Goal: Transaction & Acquisition: Purchase product/service

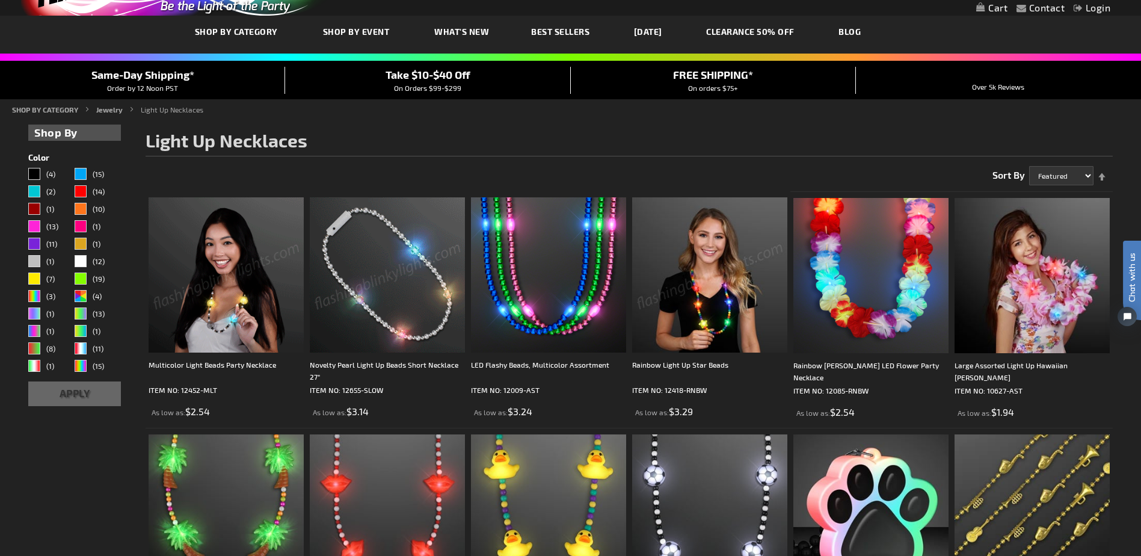
scroll to position [120, 0]
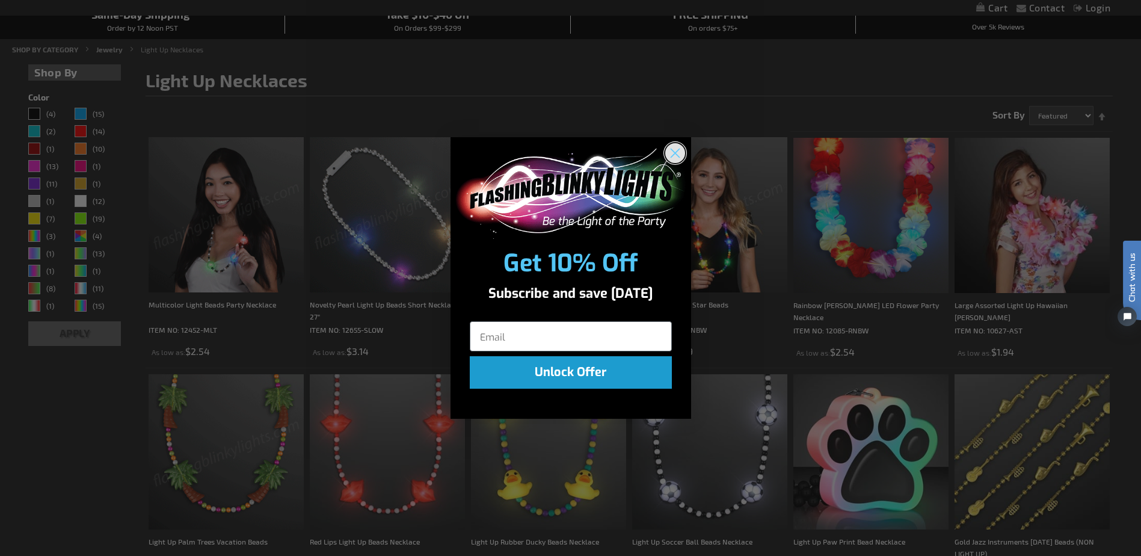
click at [673, 149] on circle "Close dialog" at bounding box center [674, 153] width 20 height 20
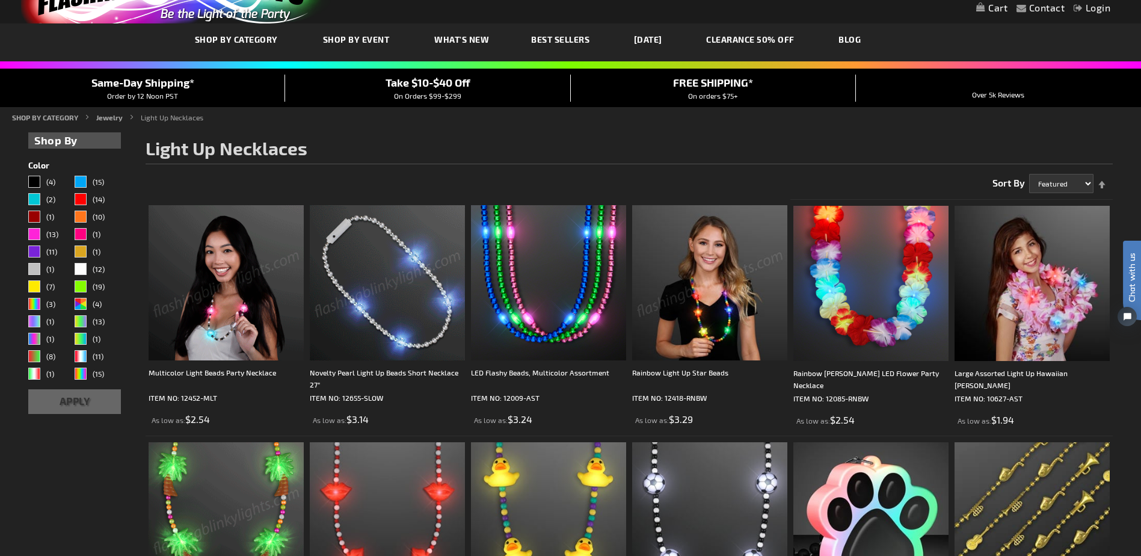
scroll to position [0, 0]
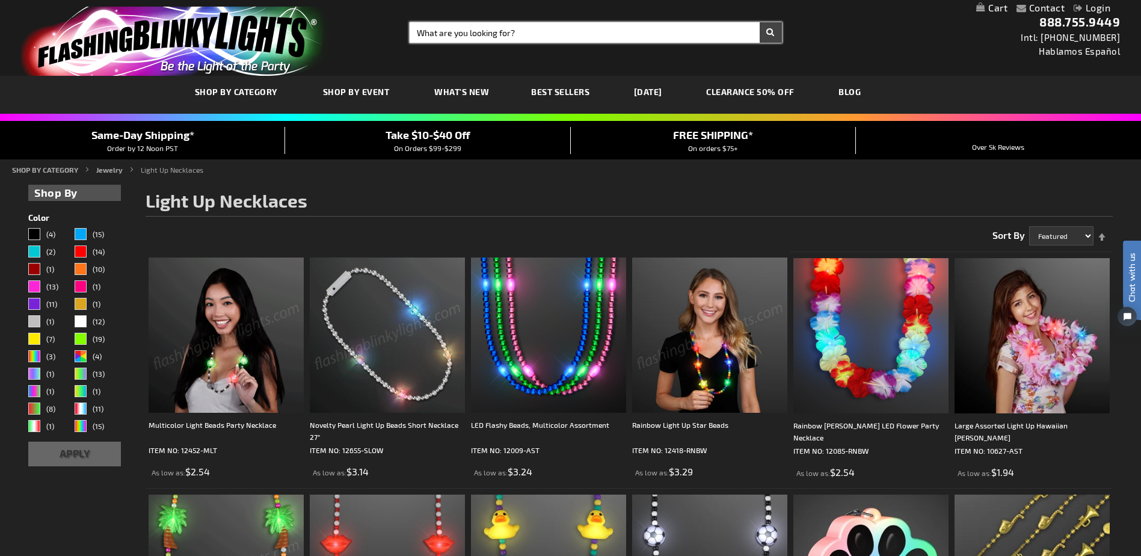
click at [447, 34] on input "Search" at bounding box center [595, 32] width 372 height 20
type input "racing themed necklaces"
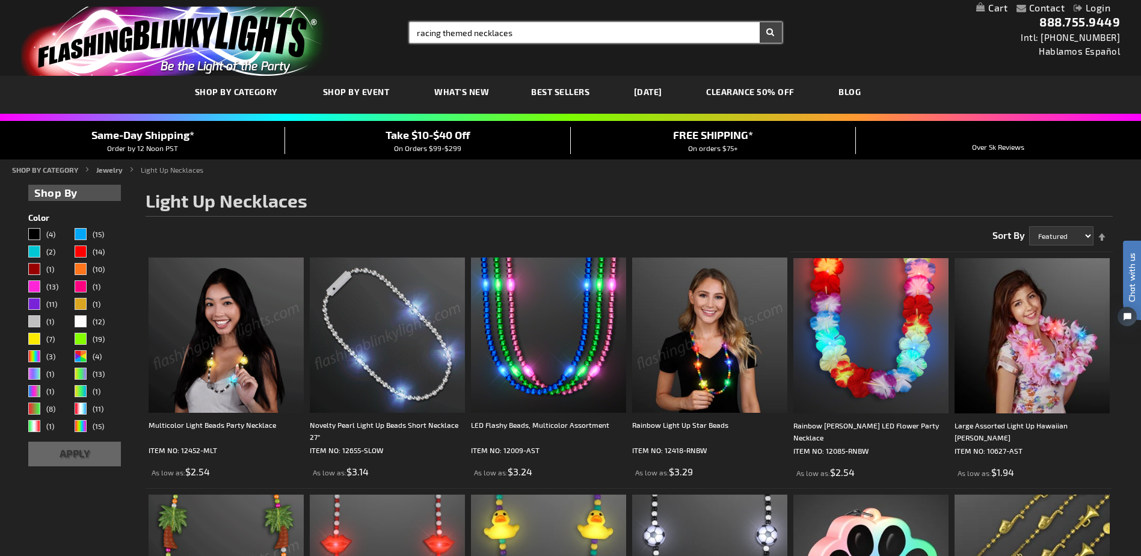
click at [759, 22] on button "Search" at bounding box center [770, 32] width 22 height 20
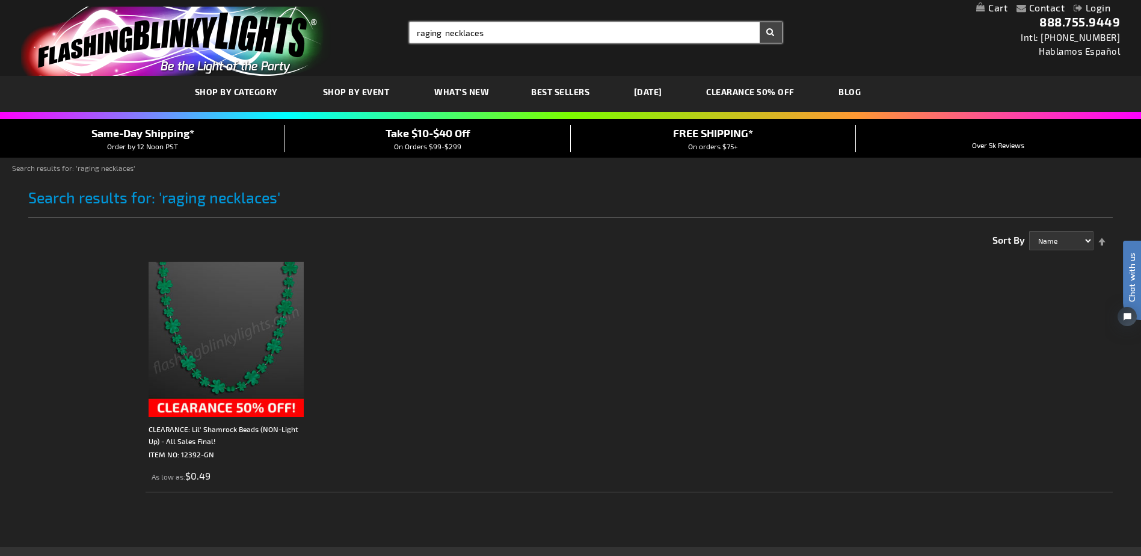
click at [443, 31] on input "raging necklaces" at bounding box center [595, 32] width 372 height 20
type input "racing necklaces"
click at [759, 22] on button "Search" at bounding box center [770, 32] width 22 height 20
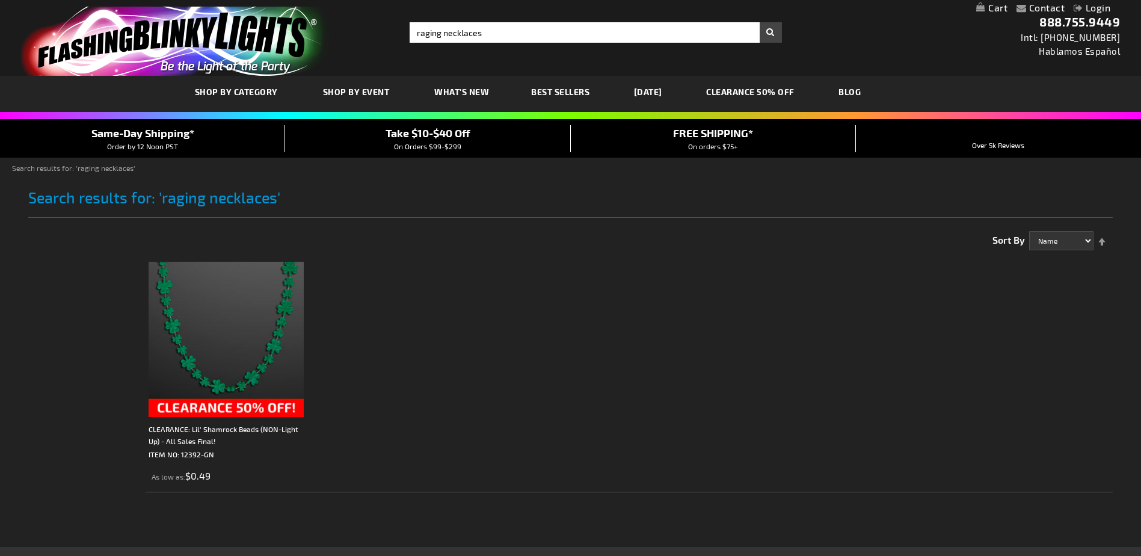
click at [441, 34] on input "raging necklaces" at bounding box center [595, 32] width 372 height 20
type input "race necklaces"
click at [759, 22] on button "Search" at bounding box center [770, 32] width 22 height 20
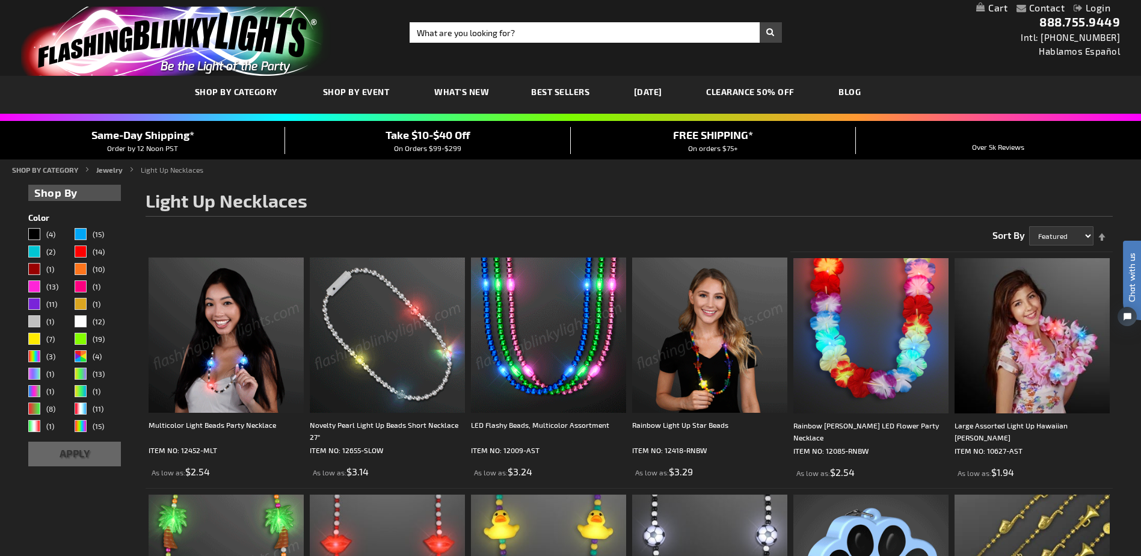
click at [228, 363] on img at bounding box center [226, 334] width 155 height 155
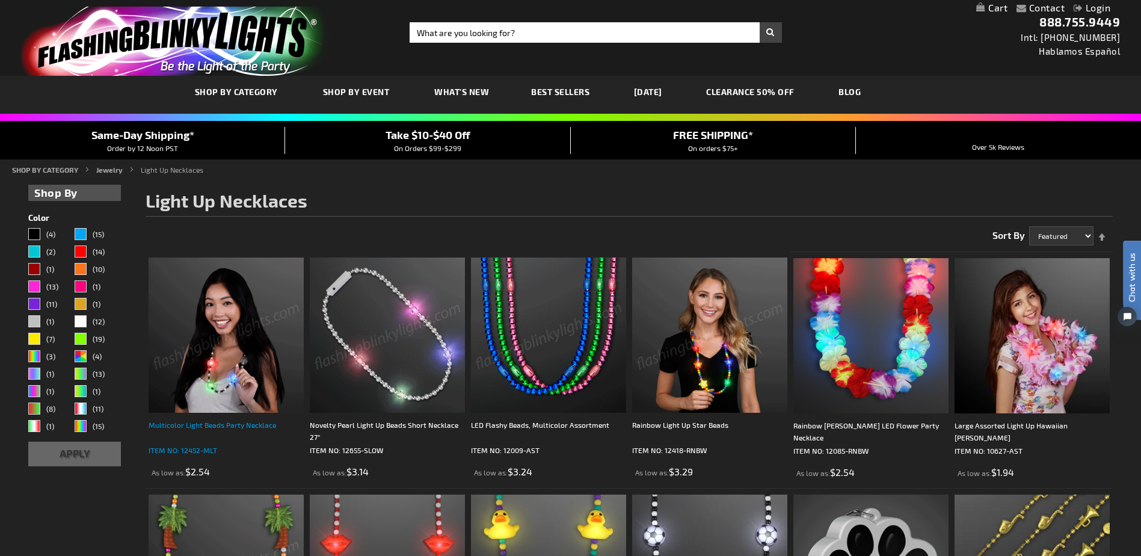
click at [228, 419] on div "Multicolor Light Beads Party Necklace" at bounding box center [226, 431] width 155 height 24
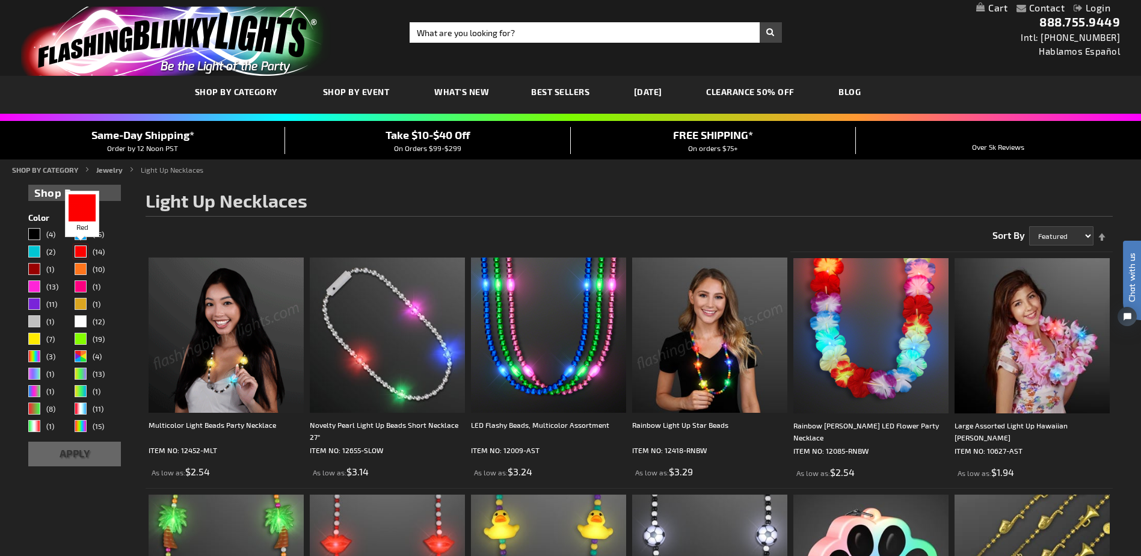
click at [84, 253] on div "Red" at bounding box center [81, 251] width 12 height 12
click at [37, 232] on div "Black" at bounding box center [34, 234] width 12 height 12
click at [73, 454] on button "Apply" at bounding box center [74, 453] width 92 height 25
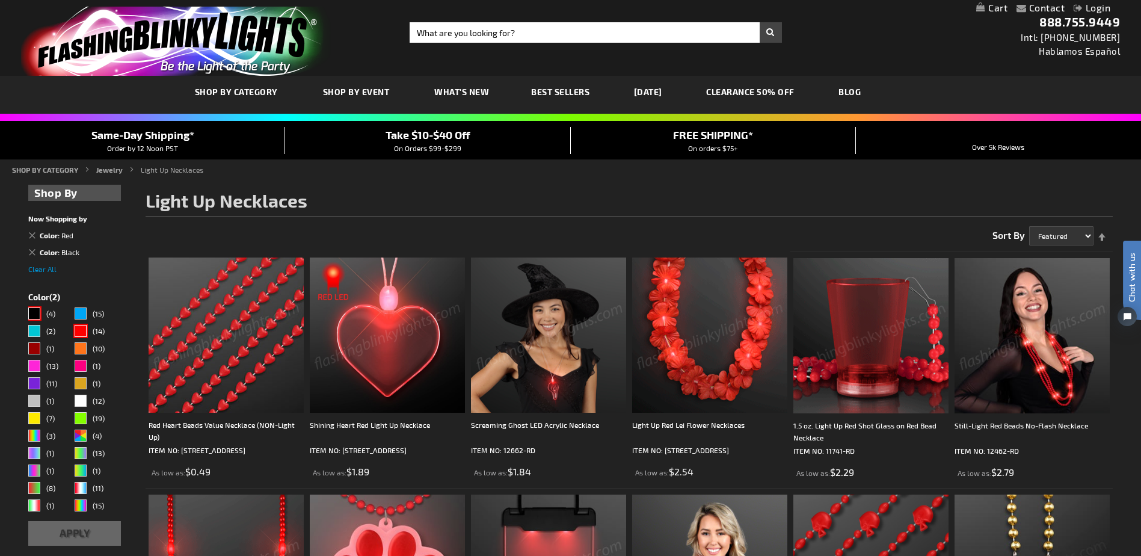
click at [1007, 335] on img at bounding box center [1031, 335] width 155 height 155
click at [1032, 345] on img at bounding box center [1031, 335] width 155 height 155
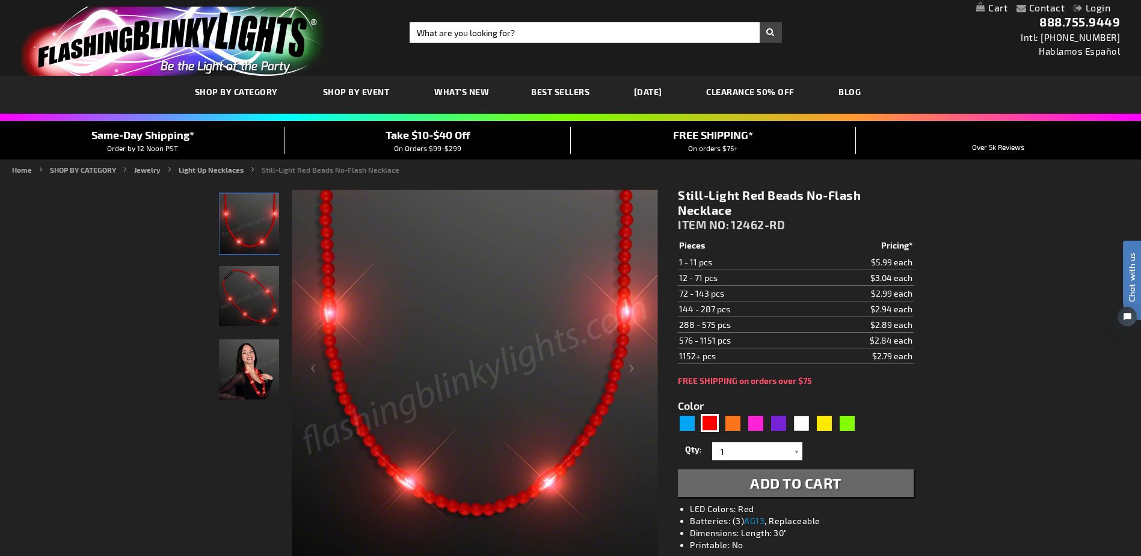
click at [236, 359] on img "Woman displaying Light Up Red Beaded Necklace, No-Flash" at bounding box center [249, 369] width 60 height 60
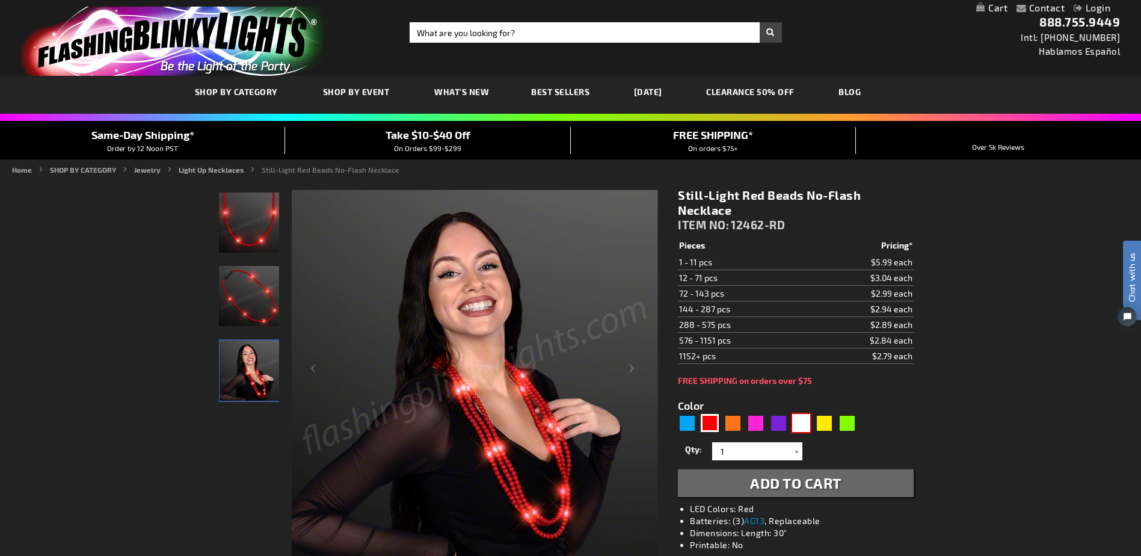
click at [803, 417] on div "White" at bounding box center [801, 423] width 18 height 18
type input "5646"
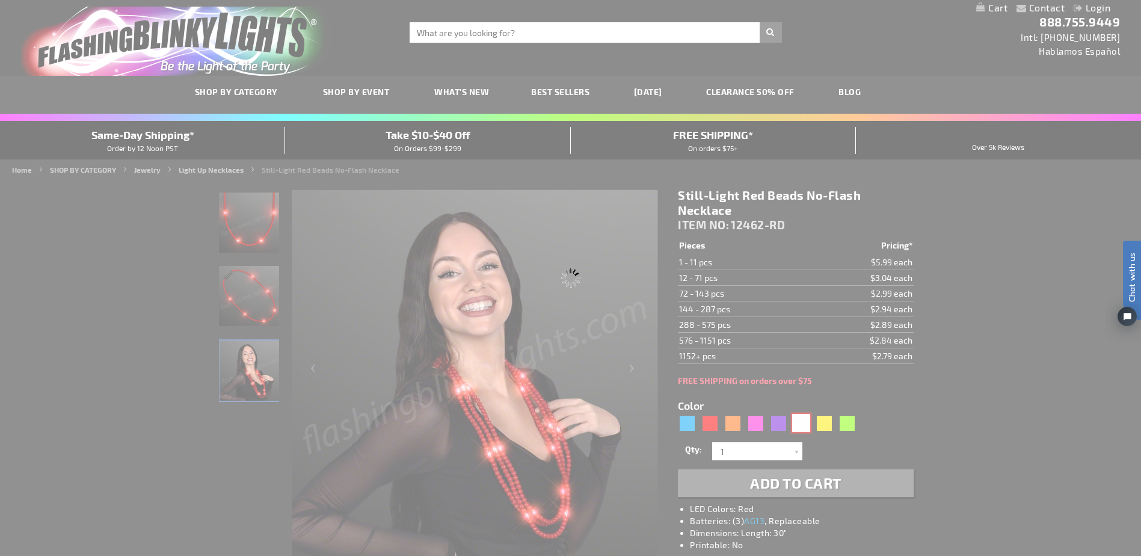
type input "12462-WT"
type input "Customize - Still-Light White Beads No-Flash Necklace - ITEM NO: 12462-WT"
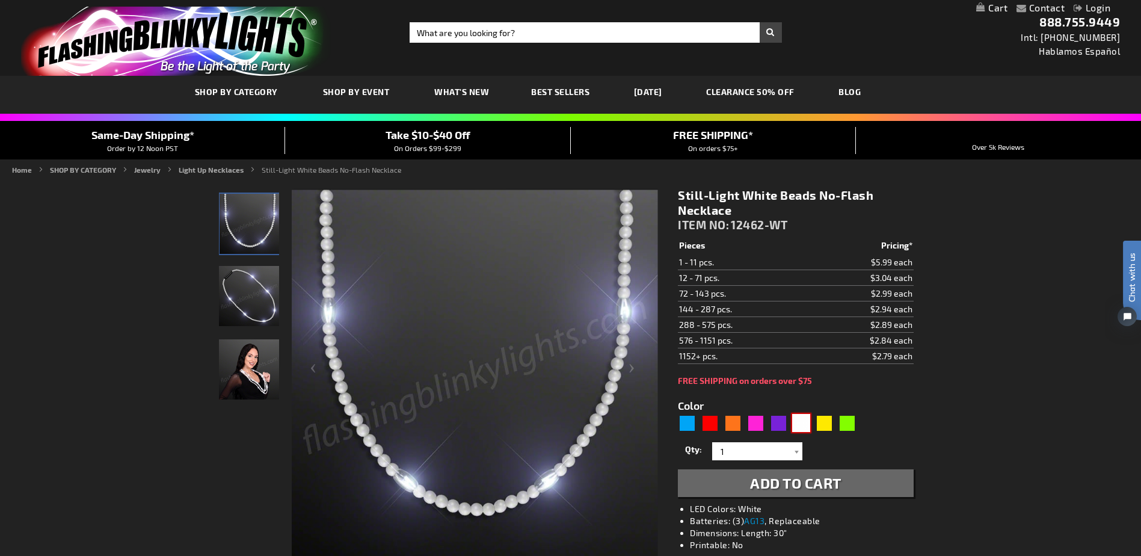
click at [248, 369] on img at bounding box center [249, 369] width 60 height 60
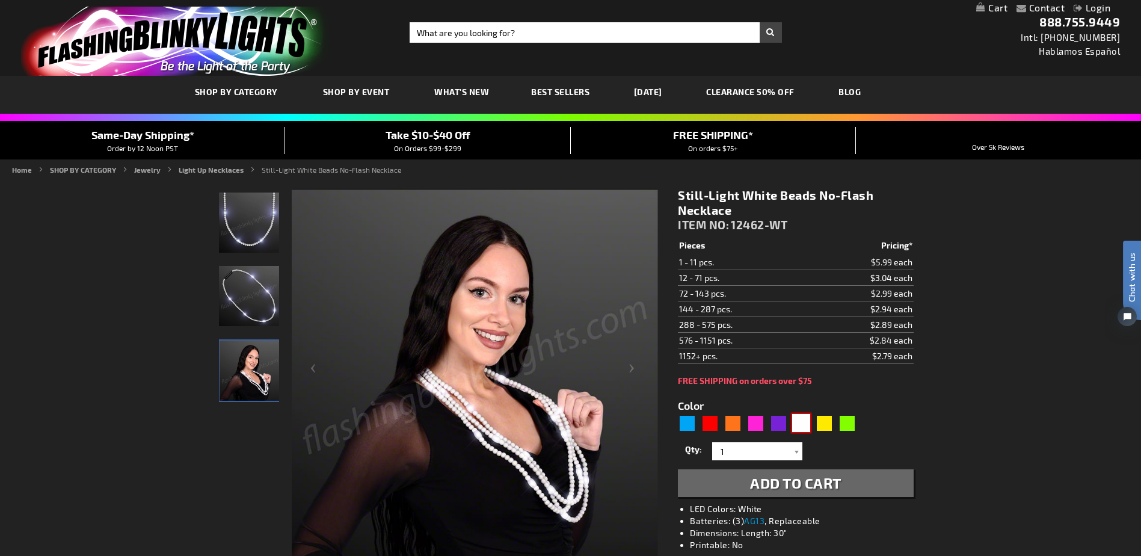
click at [243, 307] on img at bounding box center [249, 296] width 60 height 60
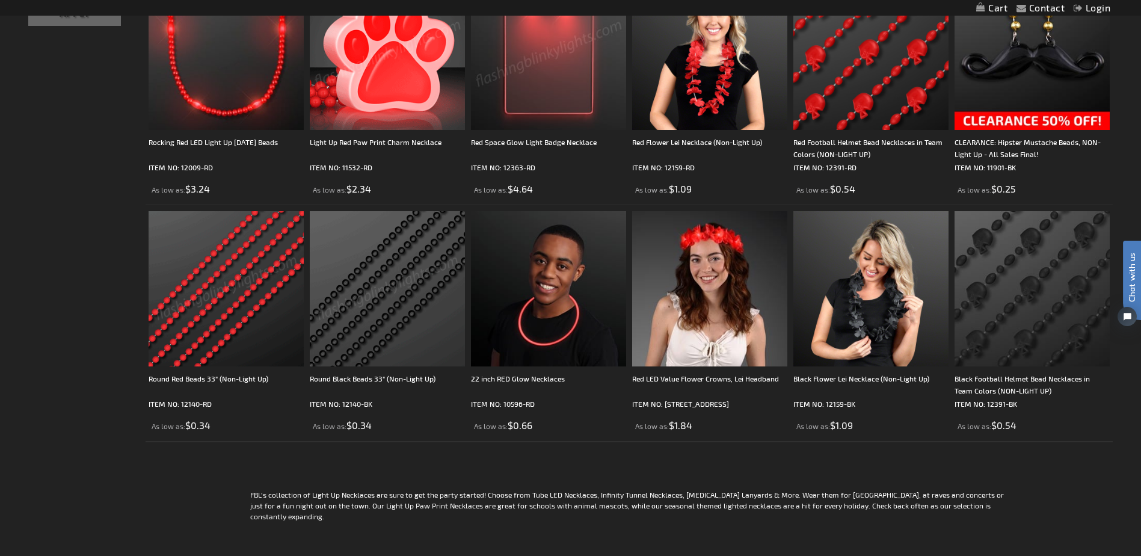
scroll to position [541, 0]
